Goal: Check status: Check status

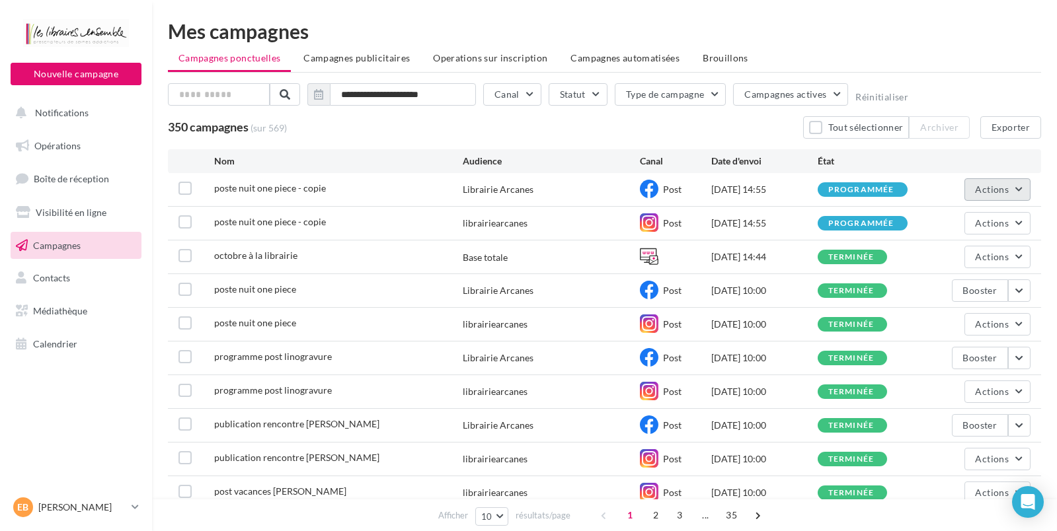
click at [974, 190] on button "Actions" at bounding box center [997, 189] width 66 height 22
click at [849, 190] on div "programmée" at bounding box center [861, 190] width 66 height 9
click at [758, 188] on div "[DATE] 14:55" at bounding box center [764, 189] width 106 height 13
click at [650, 196] on icon at bounding box center [649, 189] width 19 height 19
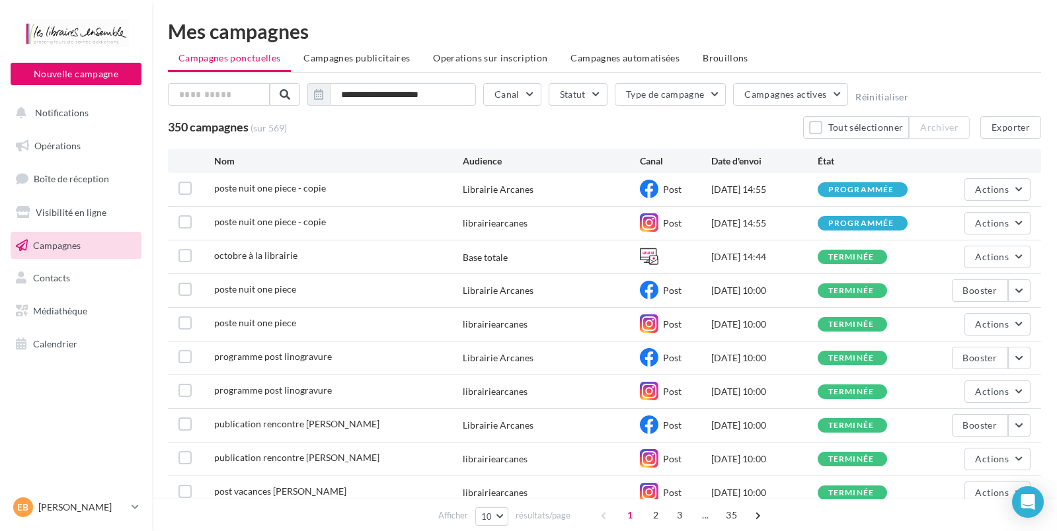
click at [297, 185] on span "poste nuit one piece - copie" at bounding box center [270, 187] width 112 height 11
click at [188, 187] on label at bounding box center [184, 188] width 13 height 13
click at [625, 116] on div "350 campagnes (sur 569) Tout sélectionner Archiver (1) Exporter" at bounding box center [604, 127] width 873 height 22
click at [734, 181] on div "poste nuit one piece - copie Librairie Arcanes Post [DATE] 14:55 programmée Act…" at bounding box center [604, 189] width 873 height 33
click at [855, 196] on div "programmée" at bounding box center [863, 189] width 90 height 15
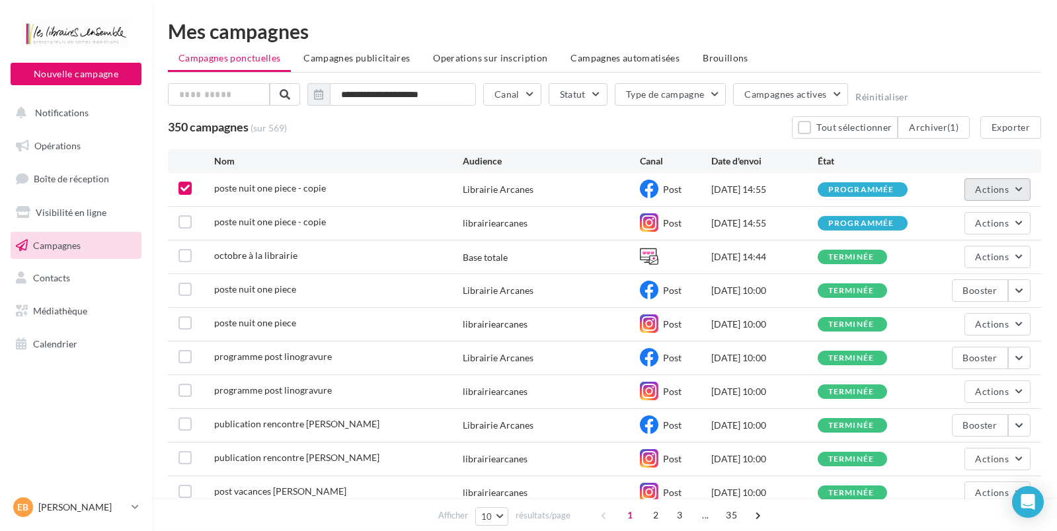
click at [989, 190] on span "Actions" at bounding box center [992, 189] width 33 height 11
click at [977, 219] on button "Voir les résultats" at bounding box center [964, 221] width 132 height 34
click at [185, 189] on icon at bounding box center [184, 188] width 9 height 9
